Goal: Transaction & Acquisition: Purchase product/service

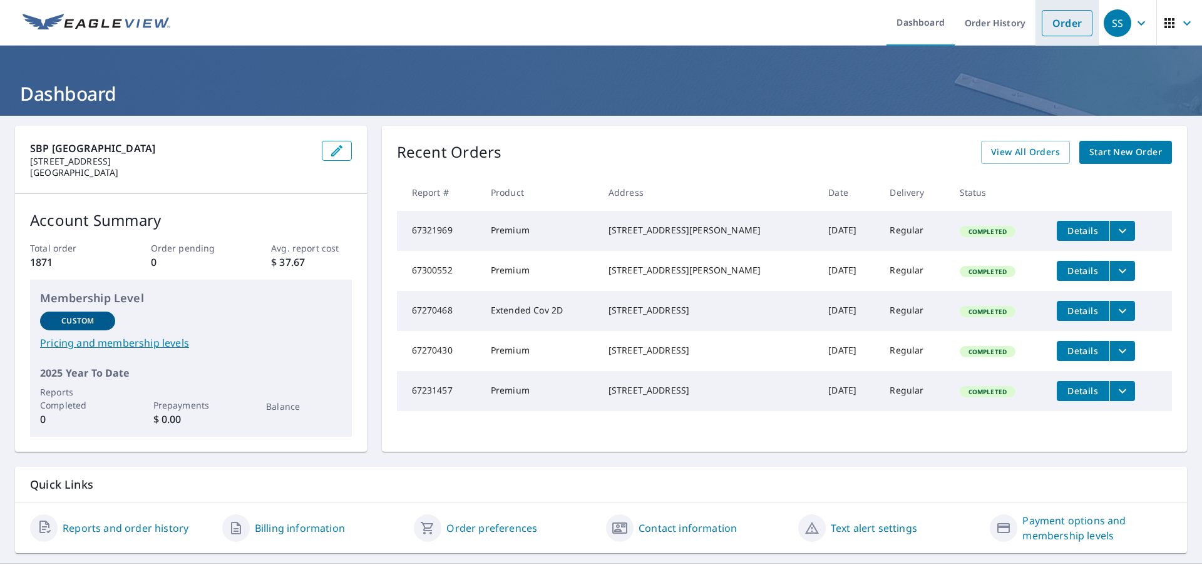
click at [1042, 21] on link "Order" at bounding box center [1067, 23] width 51 height 26
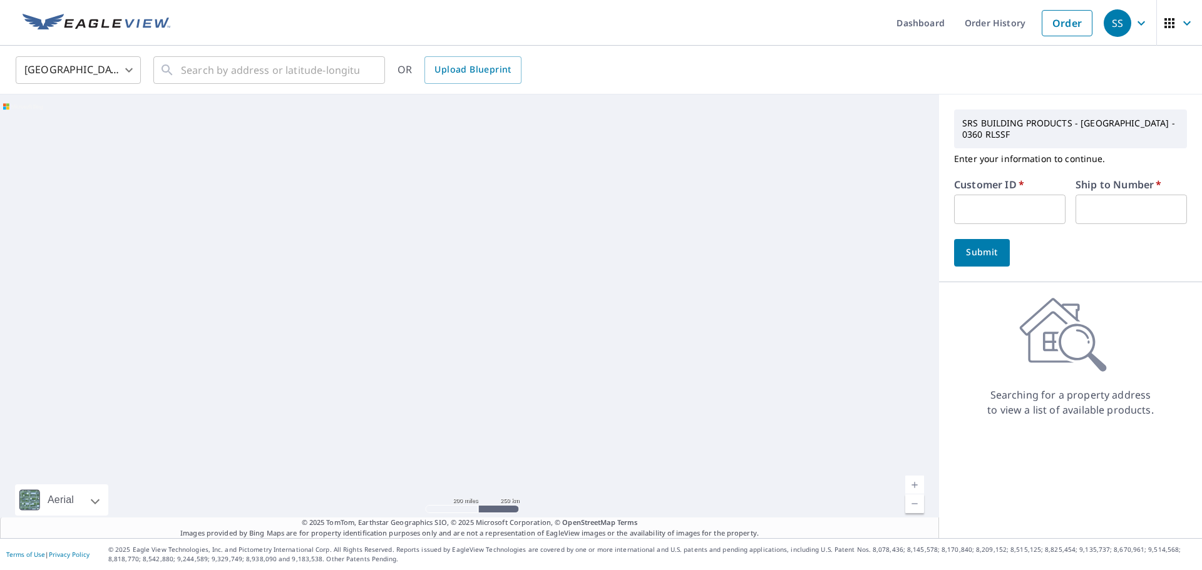
click at [993, 209] on input "text" at bounding box center [1009, 209] width 111 height 29
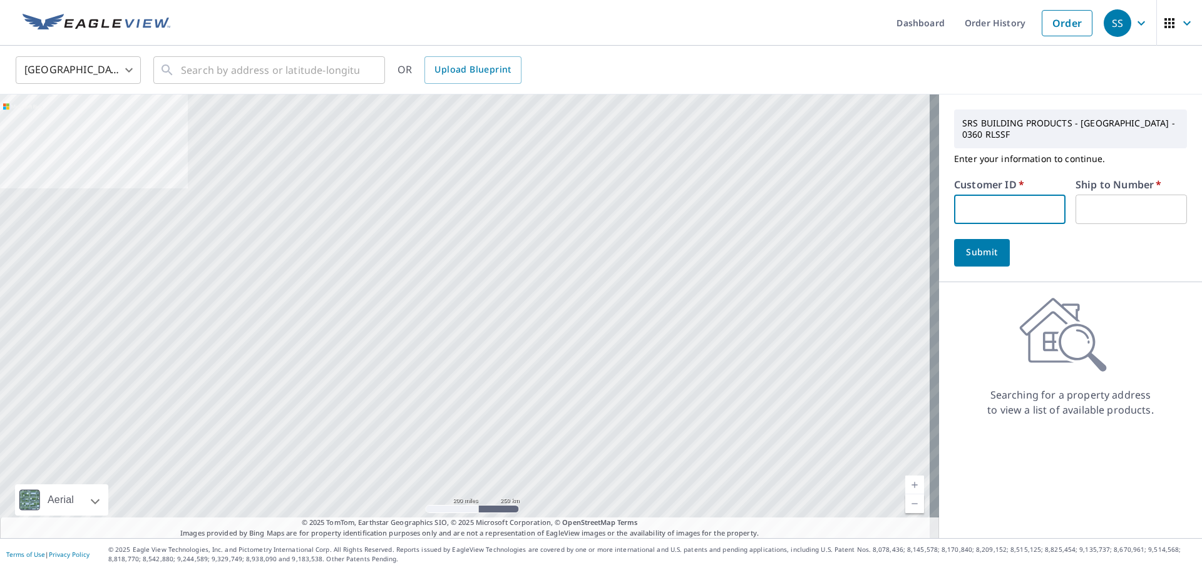
type input "MCC360"
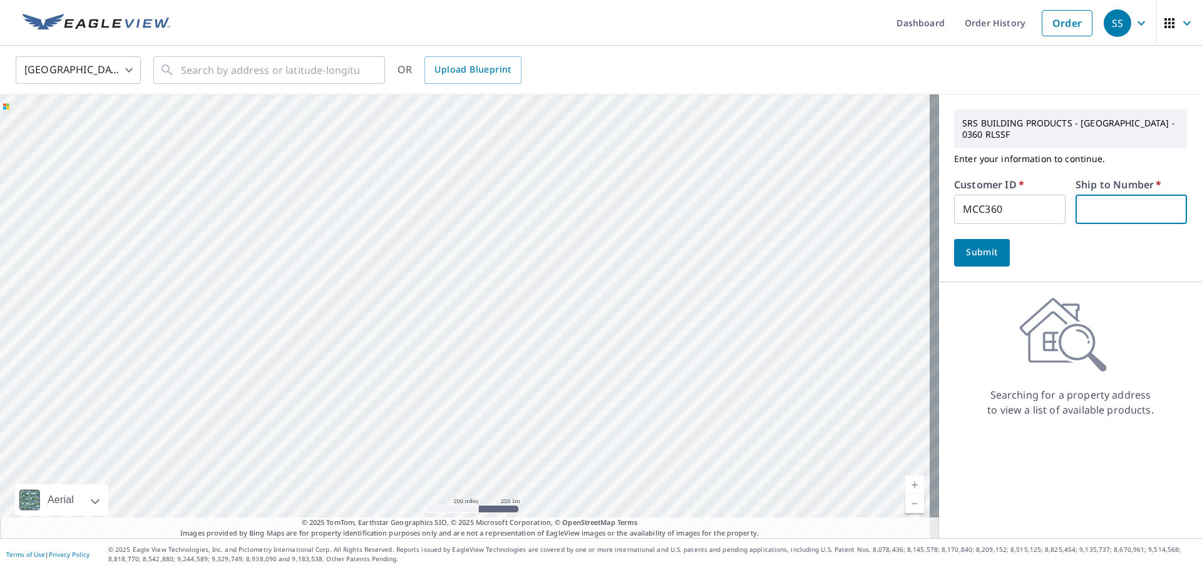
click at [1086, 213] on input "text" at bounding box center [1130, 209] width 111 height 29
type input "1"
click at [978, 254] on span "Submit" at bounding box center [982, 253] width 36 height 16
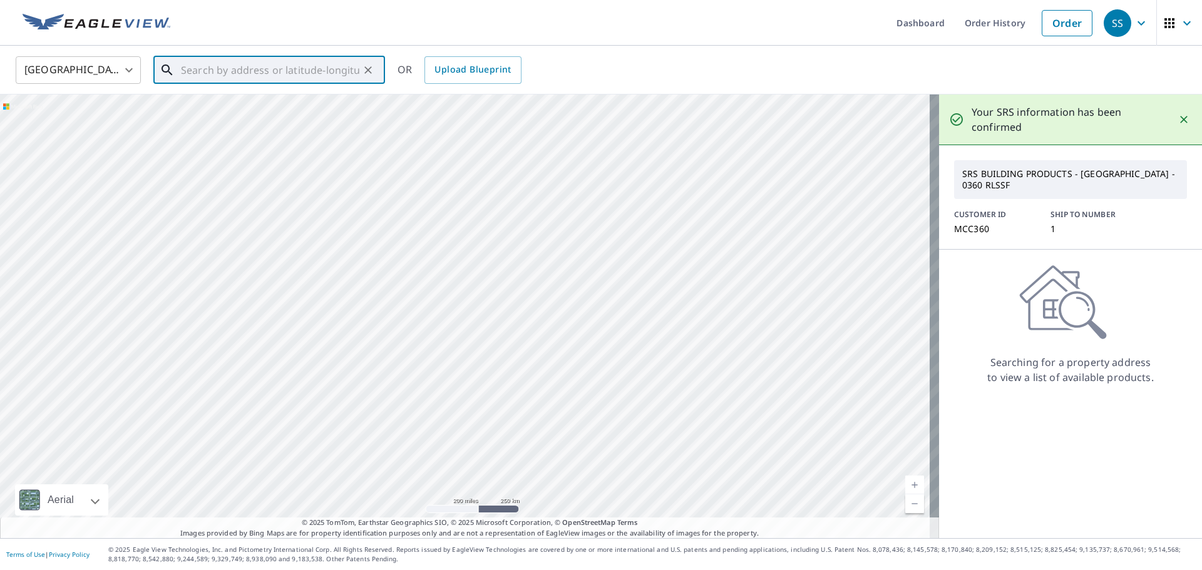
click at [271, 76] on input "text" at bounding box center [270, 70] width 178 height 35
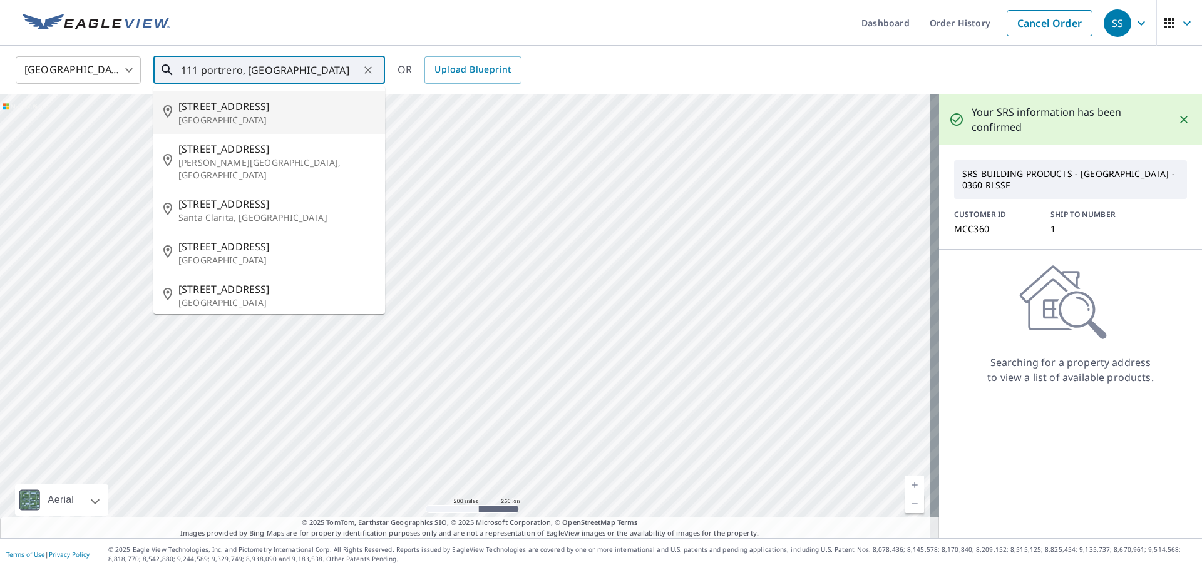
click at [228, 115] on p "[GEOGRAPHIC_DATA]" at bounding box center [276, 120] width 197 height 13
type input "[STREET_ADDRESS]"
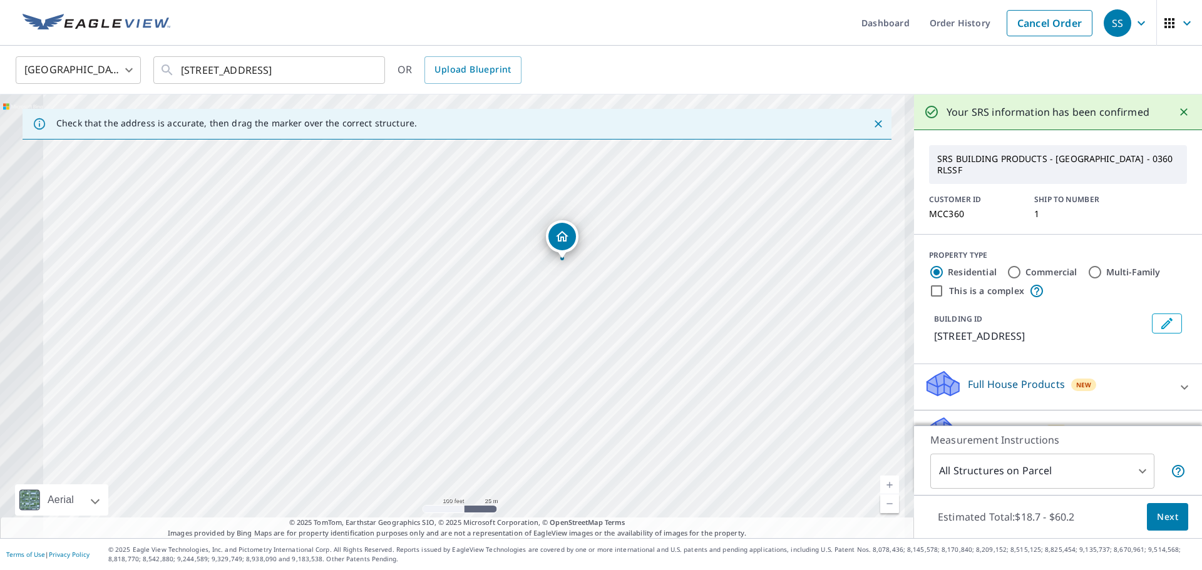
drag, startPoint x: 469, startPoint y: 344, endPoint x: 700, endPoint y: 328, distance: 231.5
click at [700, 328] on div "[STREET_ADDRESS]" at bounding box center [457, 317] width 914 height 444
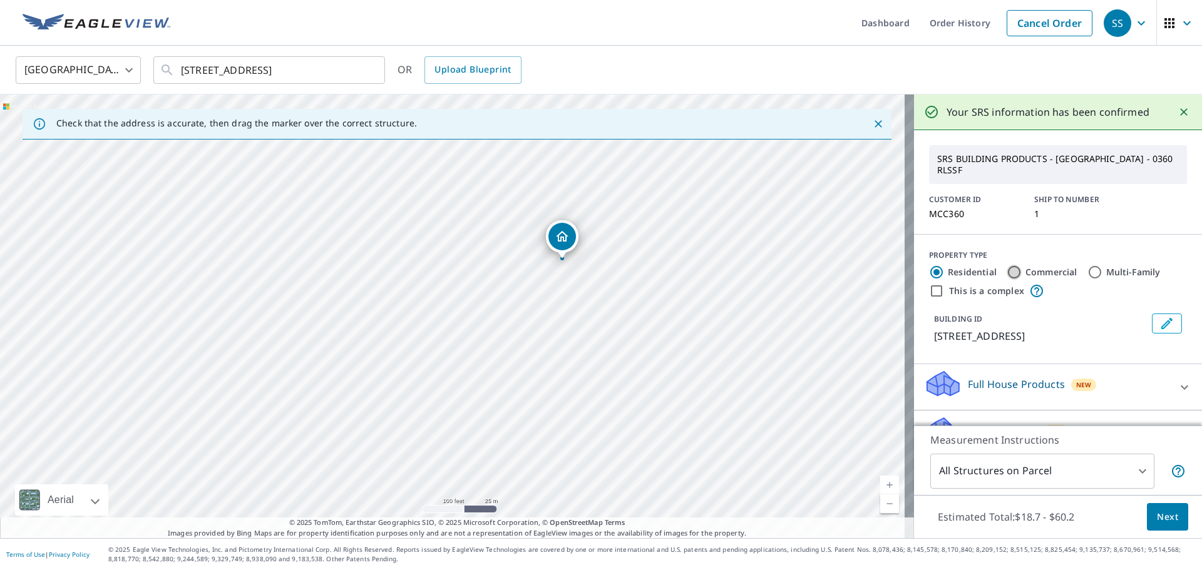
click at [1007, 270] on input "Commercial" at bounding box center [1014, 272] width 15 height 15
radio input "true"
type input "4"
click at [1172, 516] on button "Next" at bounding box center [1167, 517] width 41 height 28
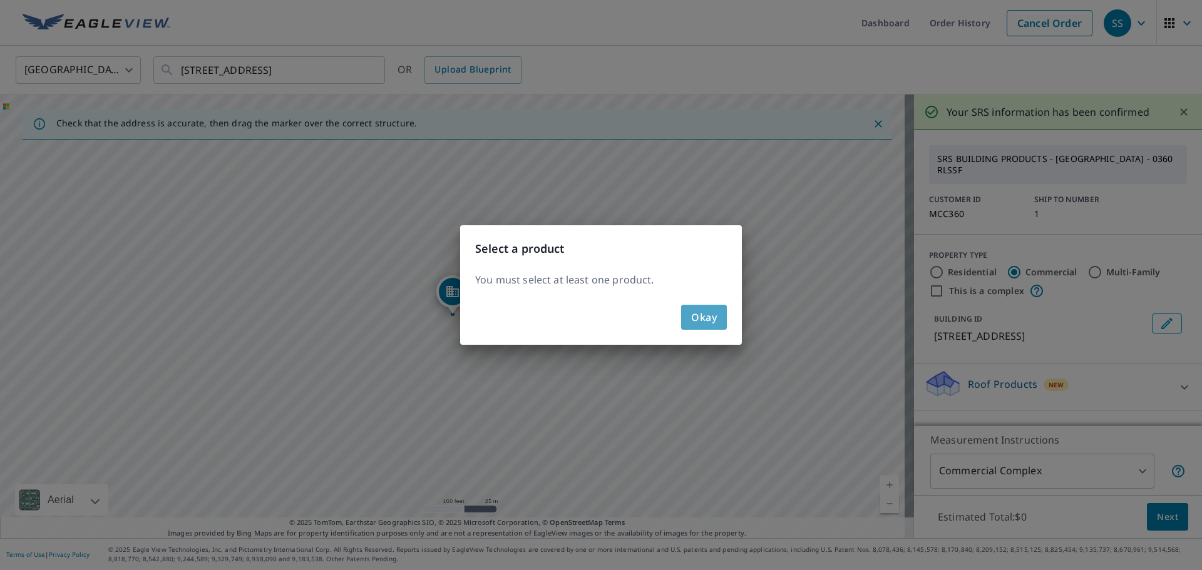
click at [719, 321] on button "Okay" at bounding box center [704, 317] width 46 height 25
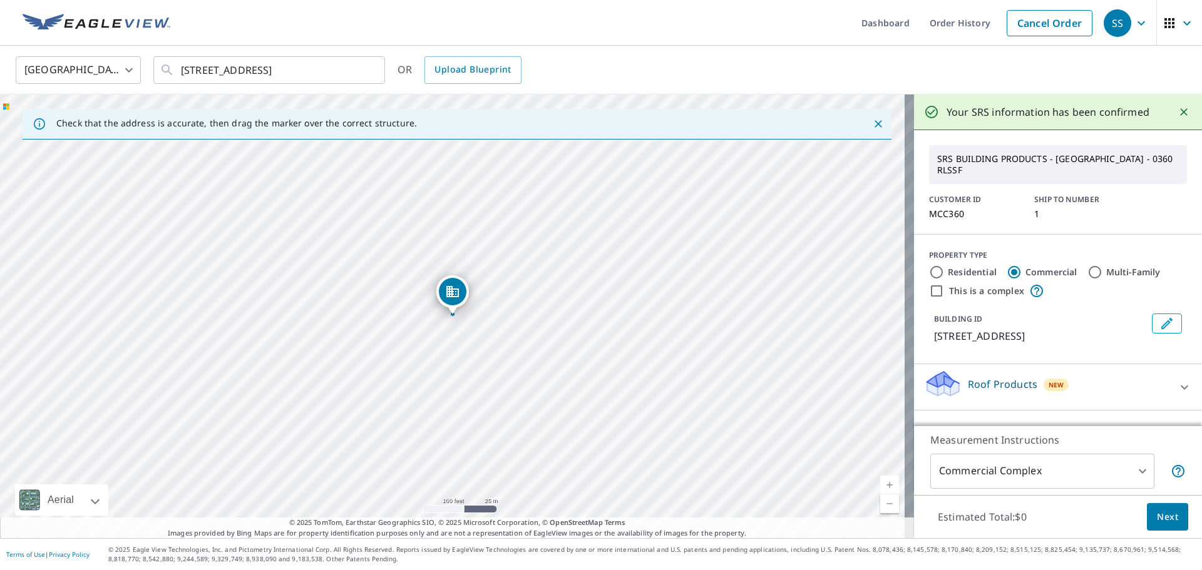
click at [1177, 387] on icon at bounding box center [1184, 387] width 15 height 15
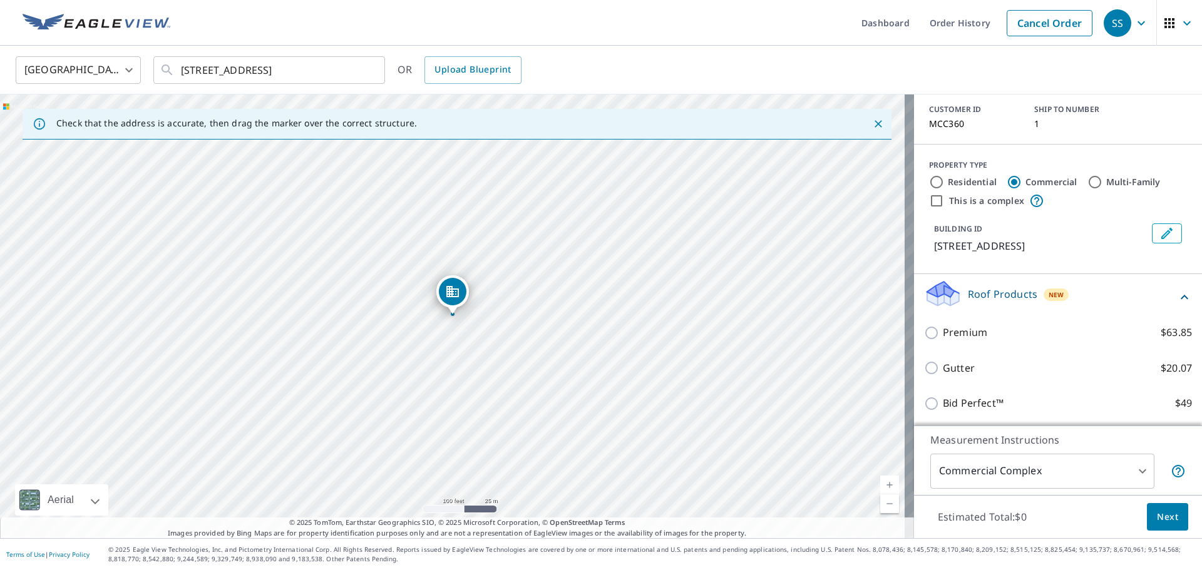
scroll to position [91, 0]
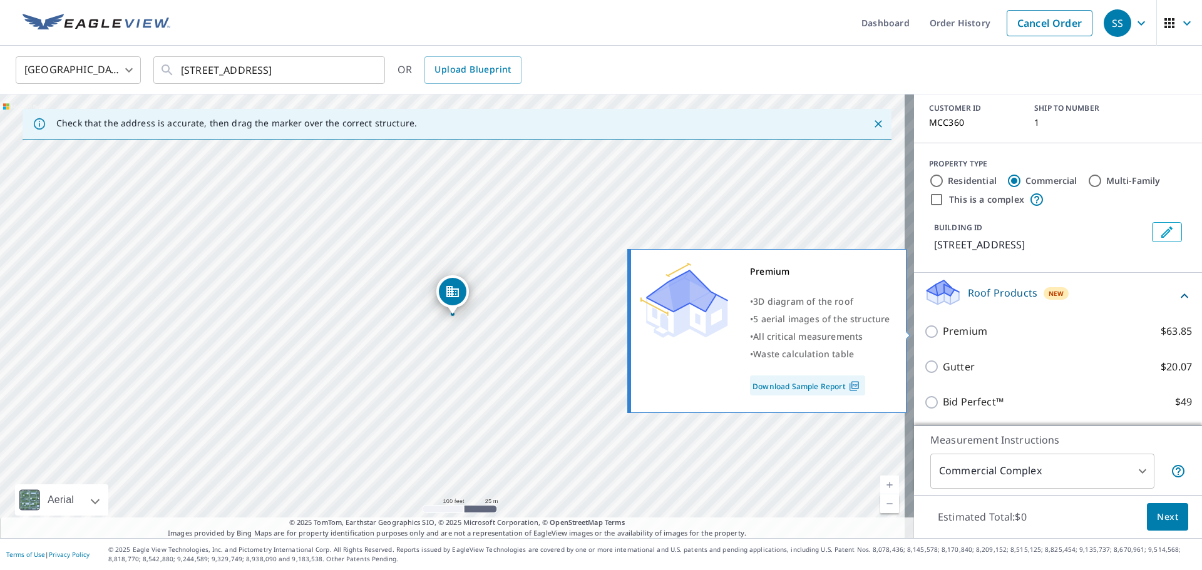
click at [924, 327] on input "Premium $63.85" at bounding box center [933, 331] width 19 height 15
checkbox input "true"
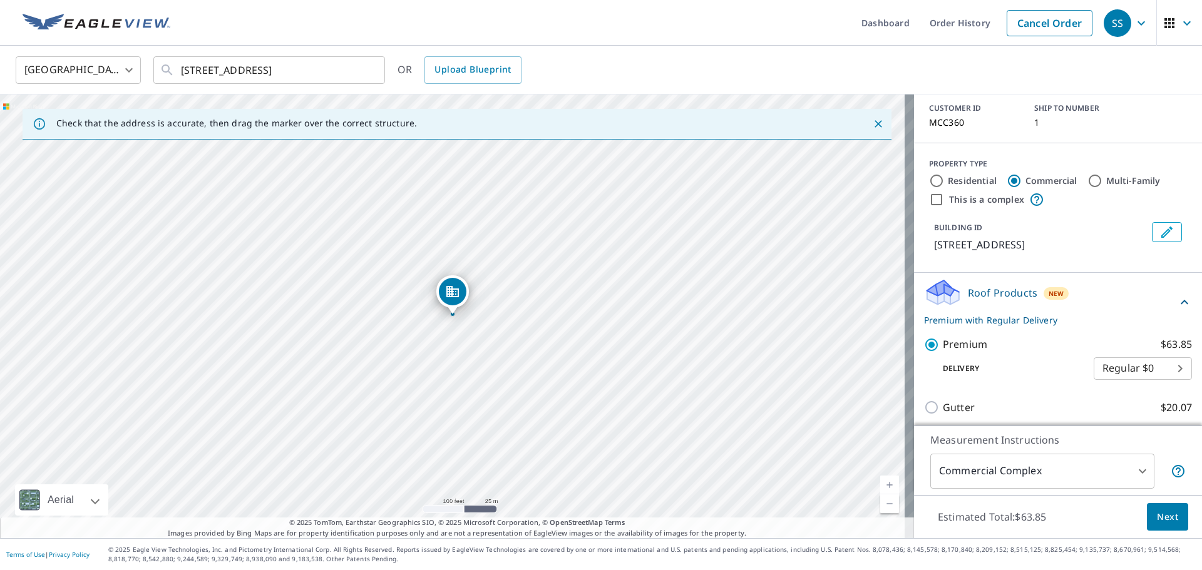
click at [1163, 523] on span "Next" at bounding box center [1167, 518] width 21 height 16
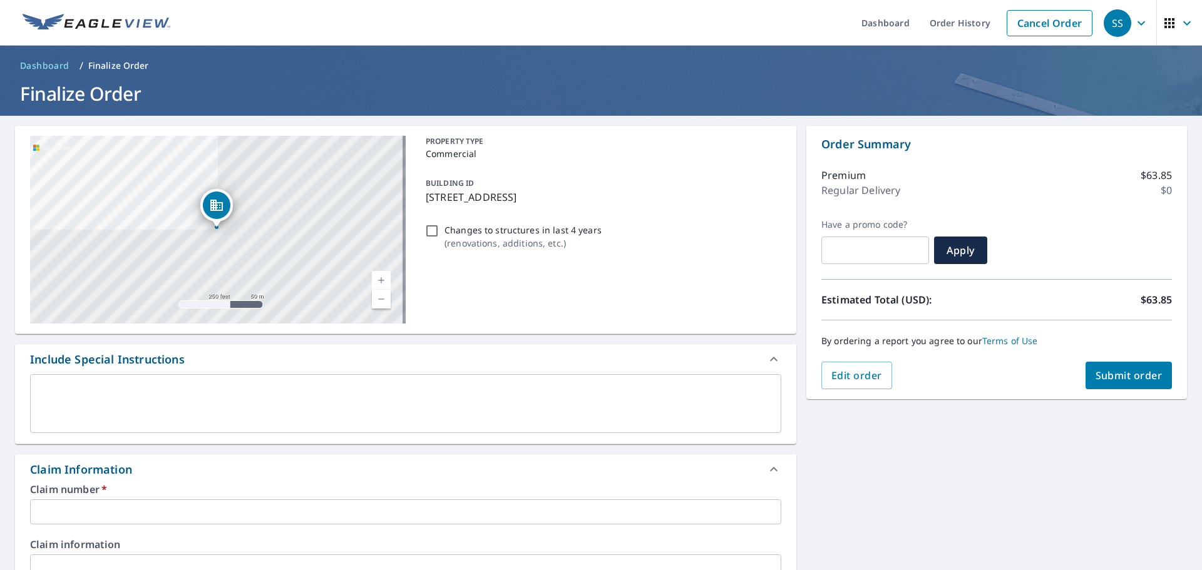
click at [254, 510] on input "text" at bounding box center [405, 512] width 751 height 25
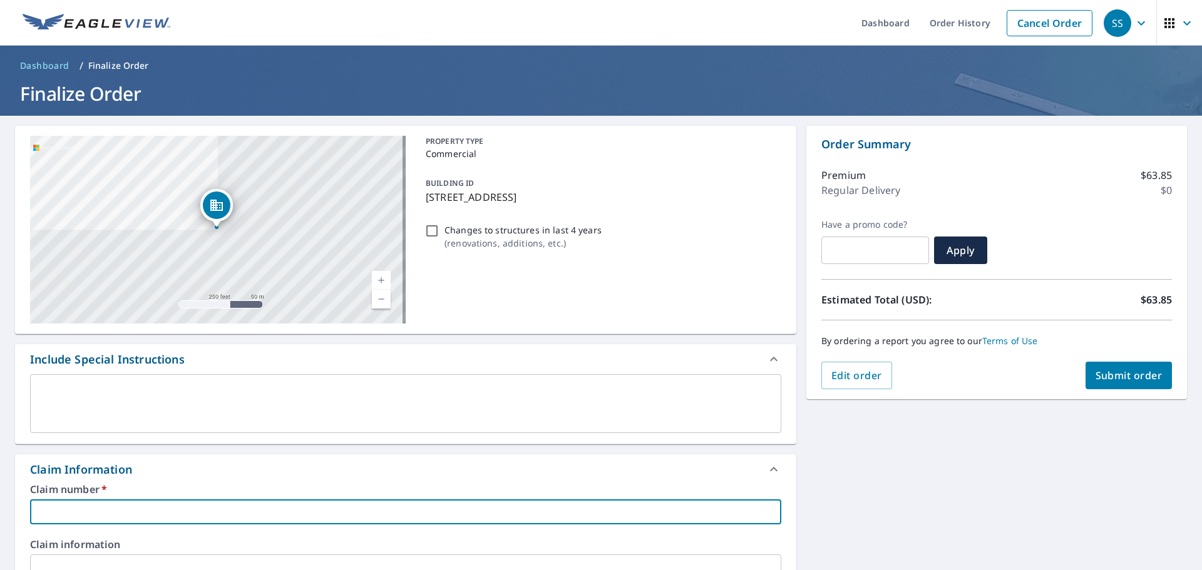
type input "MCC360"
checkbox input "true"
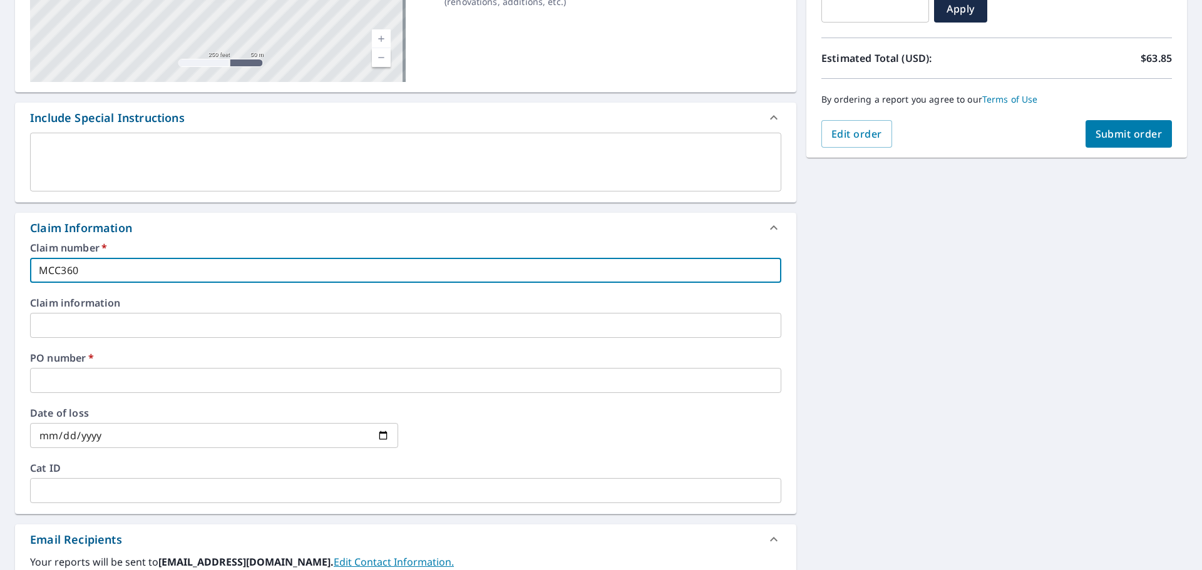
scroll to position [250, 0]
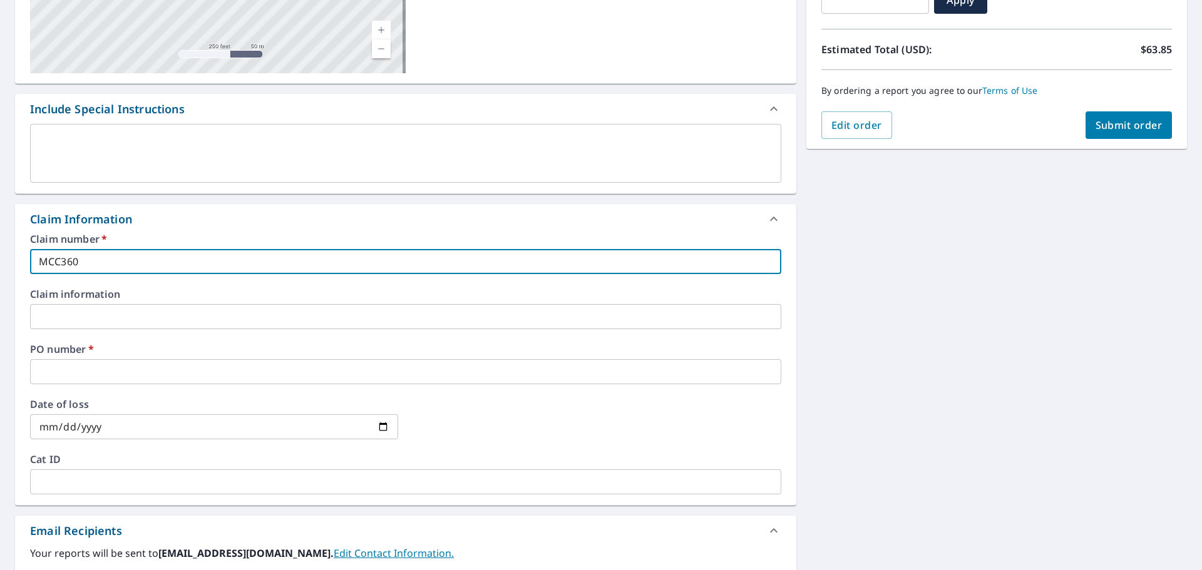
click at [82, 367] on input "text" at bounding box center [405, 371] width 751 height 25
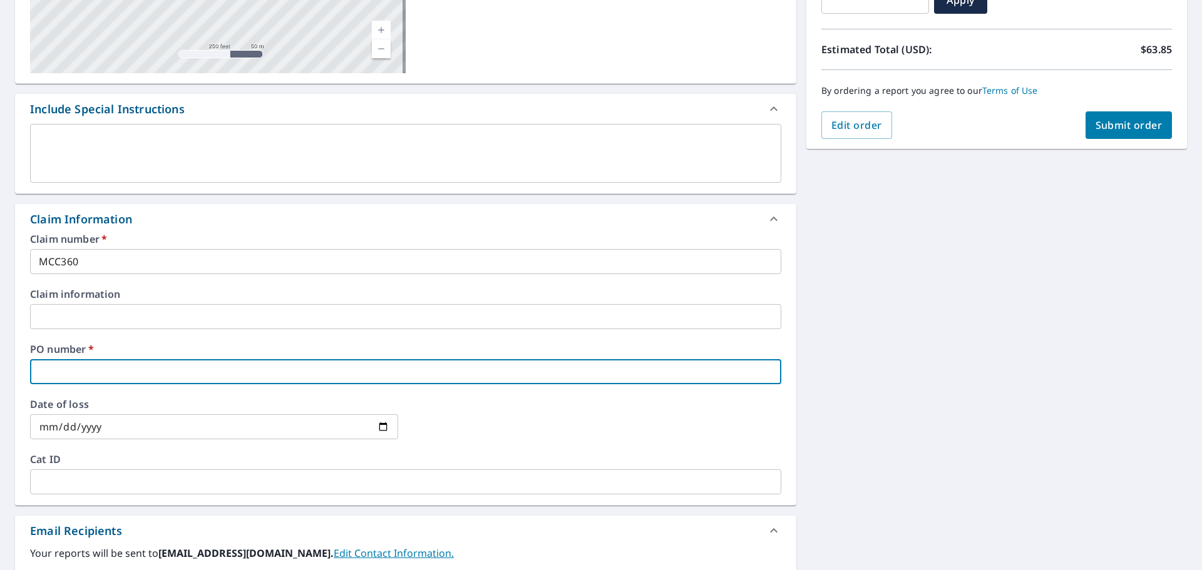
type input "1"
checkbox input "true"
type input "11"
checkbox input "true"
type input "111"
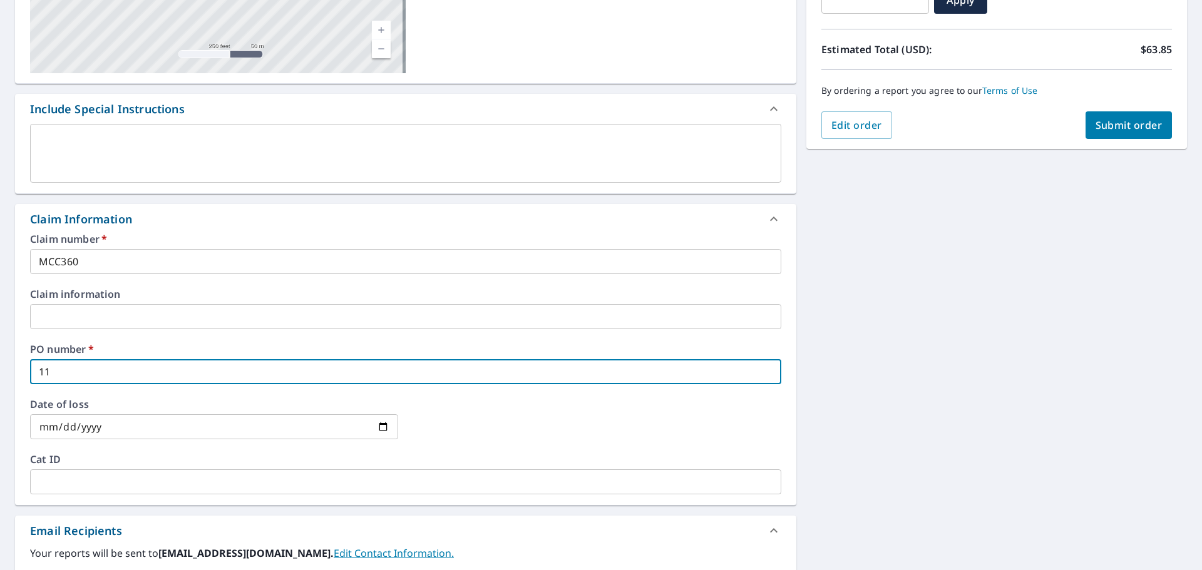
checkbox input "true"
type input "111"
checkbox input "true"
type input "111 p"
checkbox input "true"
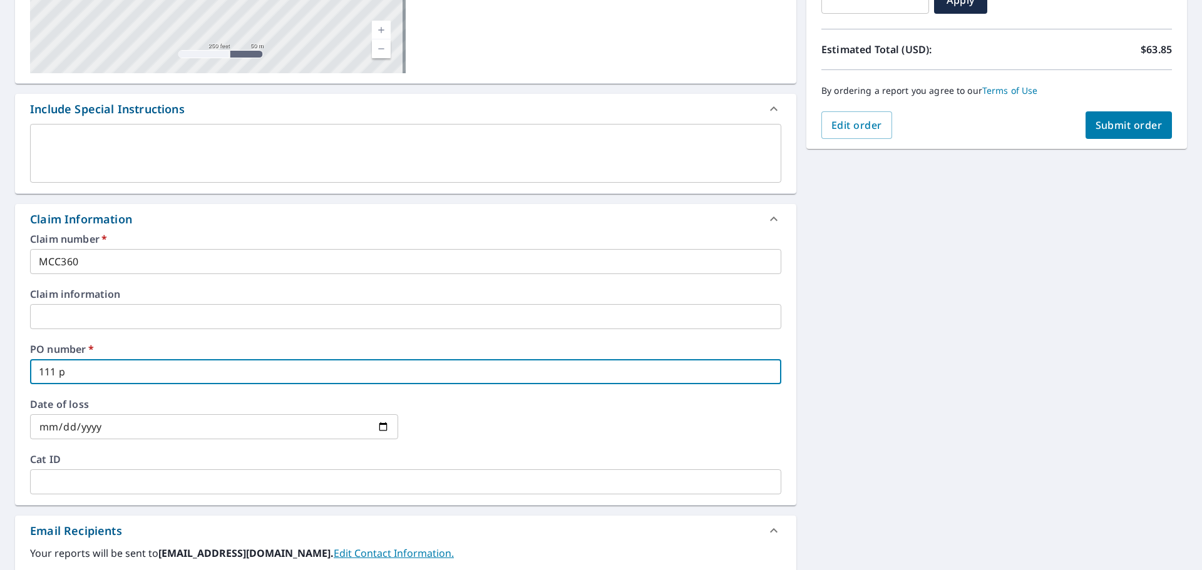
type input "111 po"
checkbox input "true"
type input "111 pot"
checkbox input "true"
type input "111 potr"
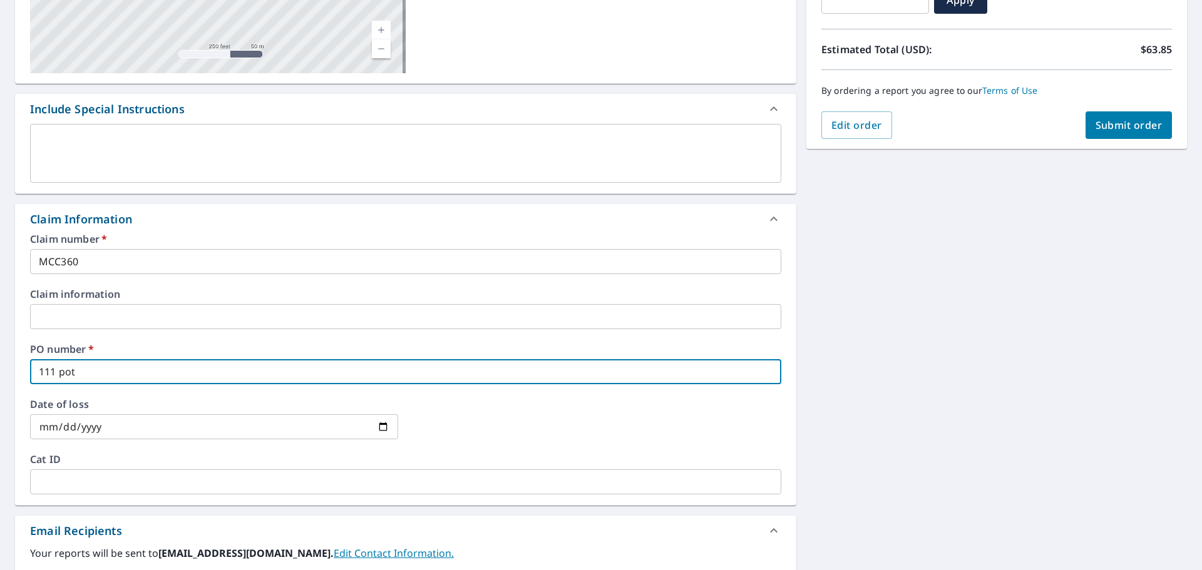
checkbox input "true"
type input "111 potre"
checkbox input "true"
type input "111 potrer"
checkbox input "true"
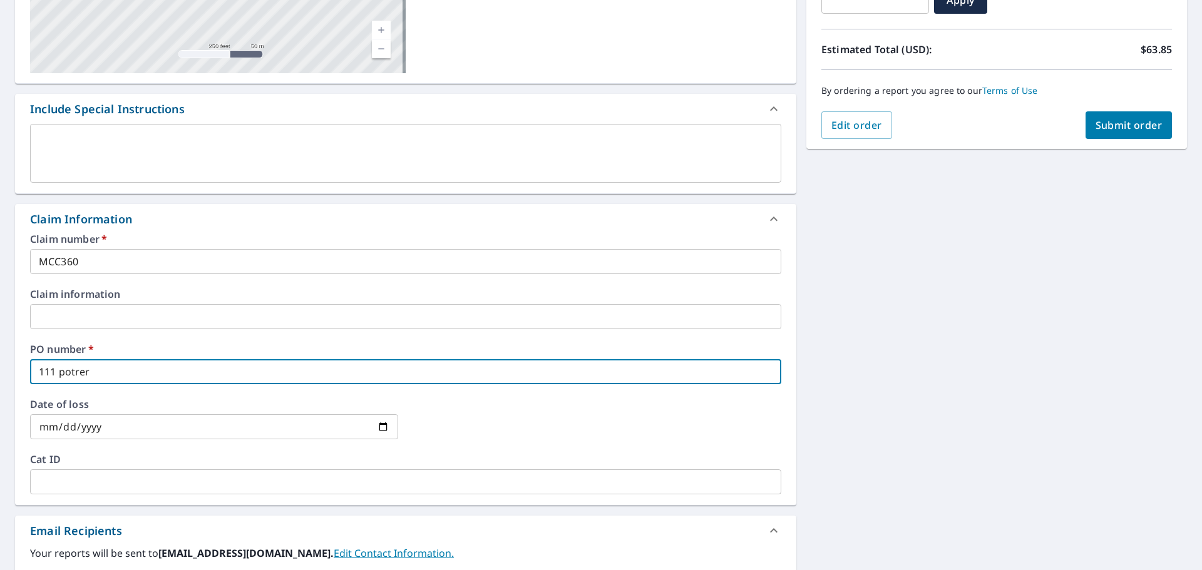
type input "111 potrero"
checkbox input "true"
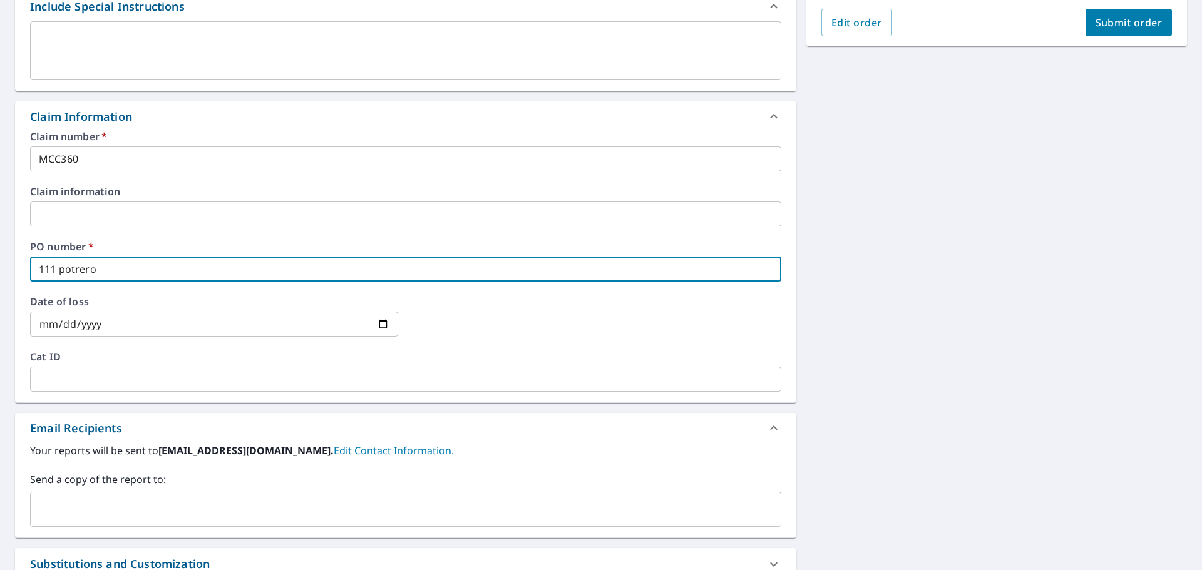
scroll to position [496, 0]
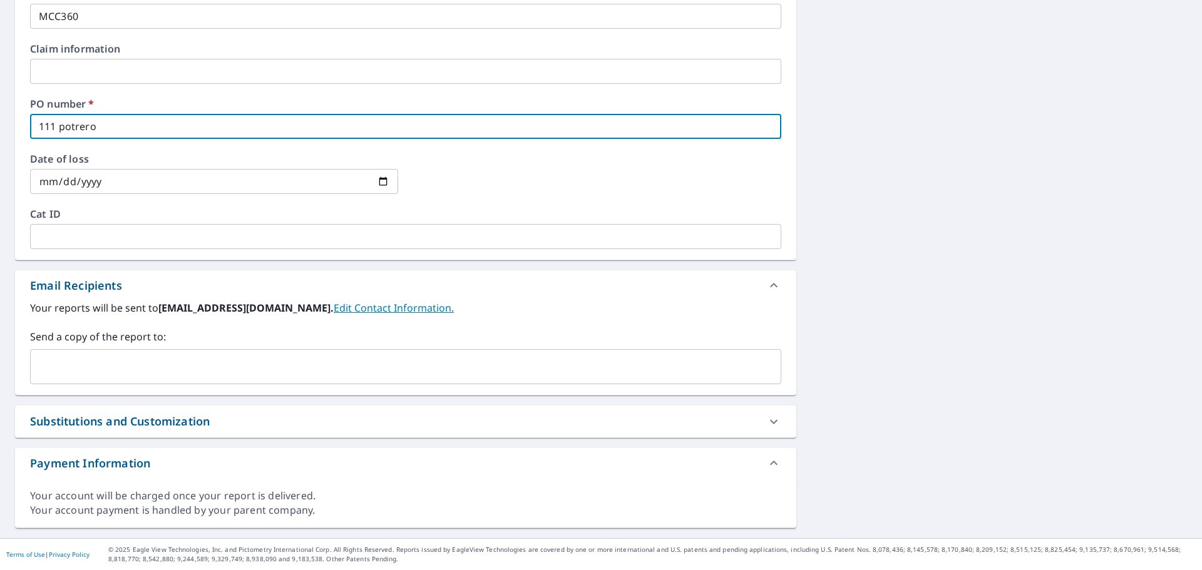
type input "111 potrero"
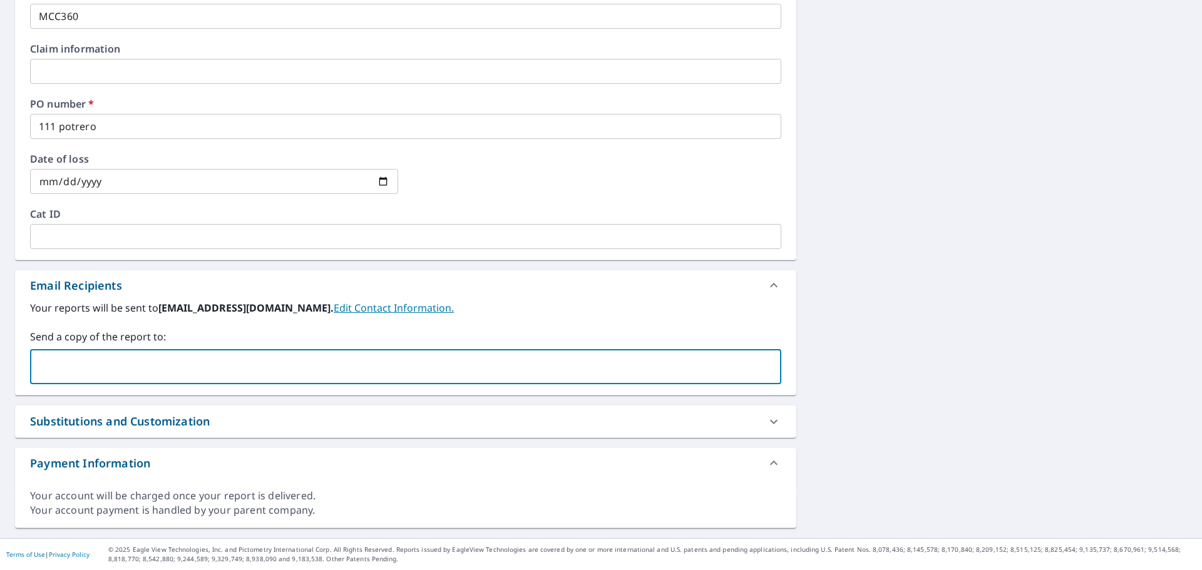
click at [254, 371] on input "text" at bounding box center [396, 367] width 721 height 24
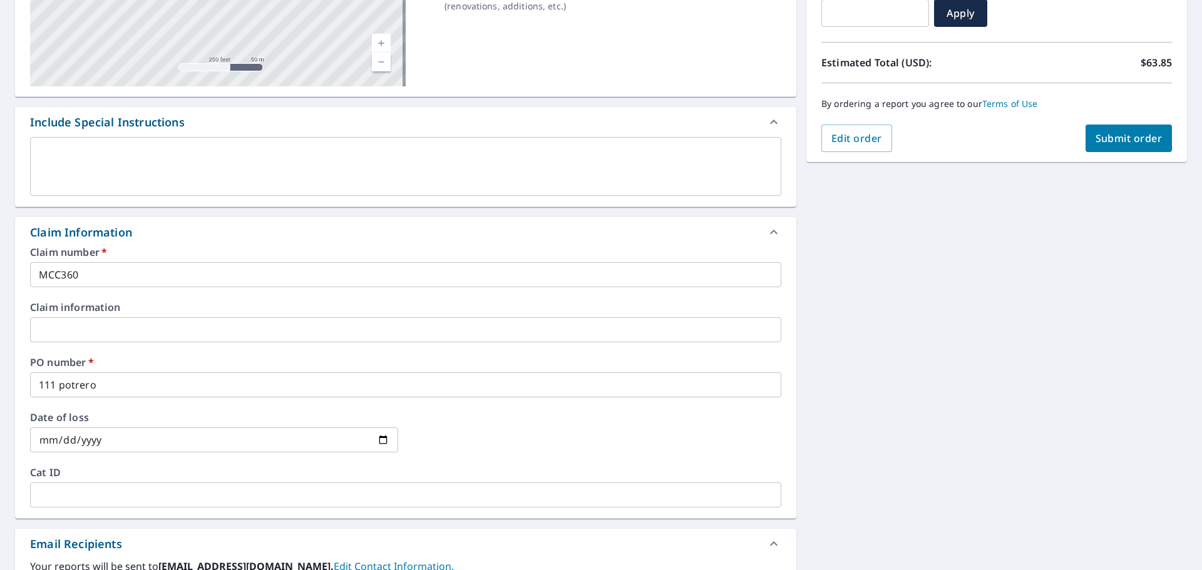
scroll to position [120, 0]
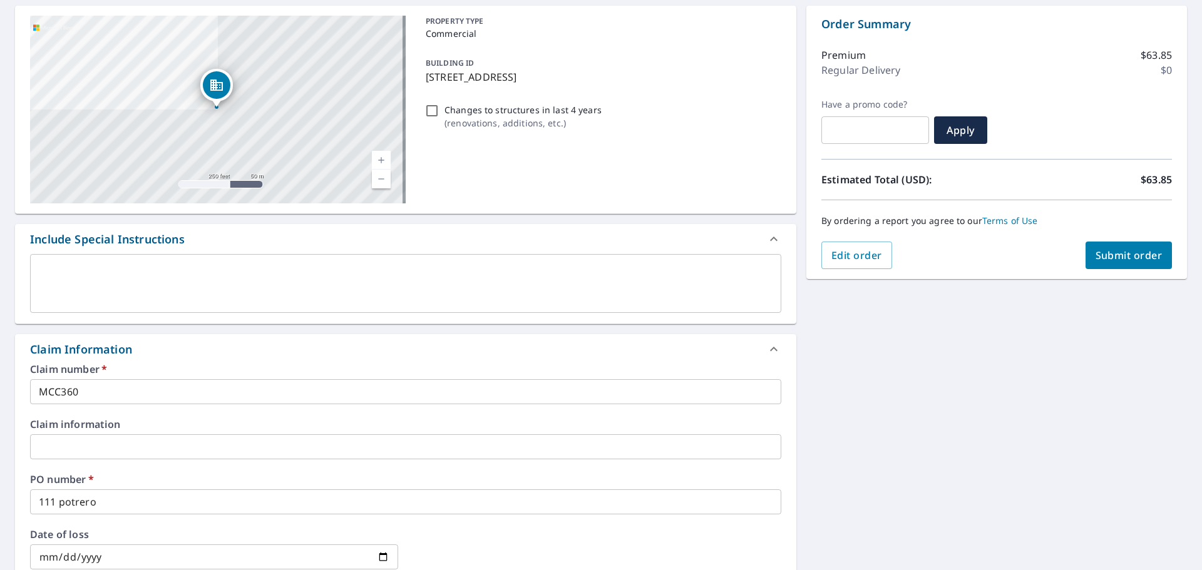
type input "[EMAIL_ADDRESS][DOMAIN_NAME]"
click at [1122, 255] on span "Submit order" at bounding box center [1128, 256] width 67 height 14
checkbox input "true"
